Goal: Go to known website: Access a specific website the user already knows

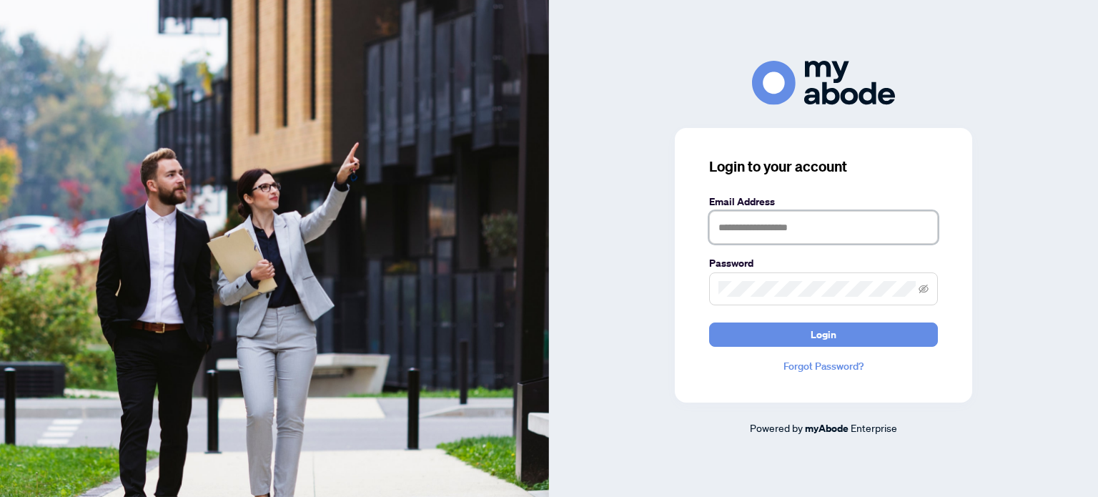
click at [764, 227] on input "text" at bounding box center [823, 227] width 229 height 33
type input "**********"
click at [709, 322] on button "Login" at bounding box center [823, 334] width 229 height 24
